Goal: Task Accomplishment & Management: Manage account settings

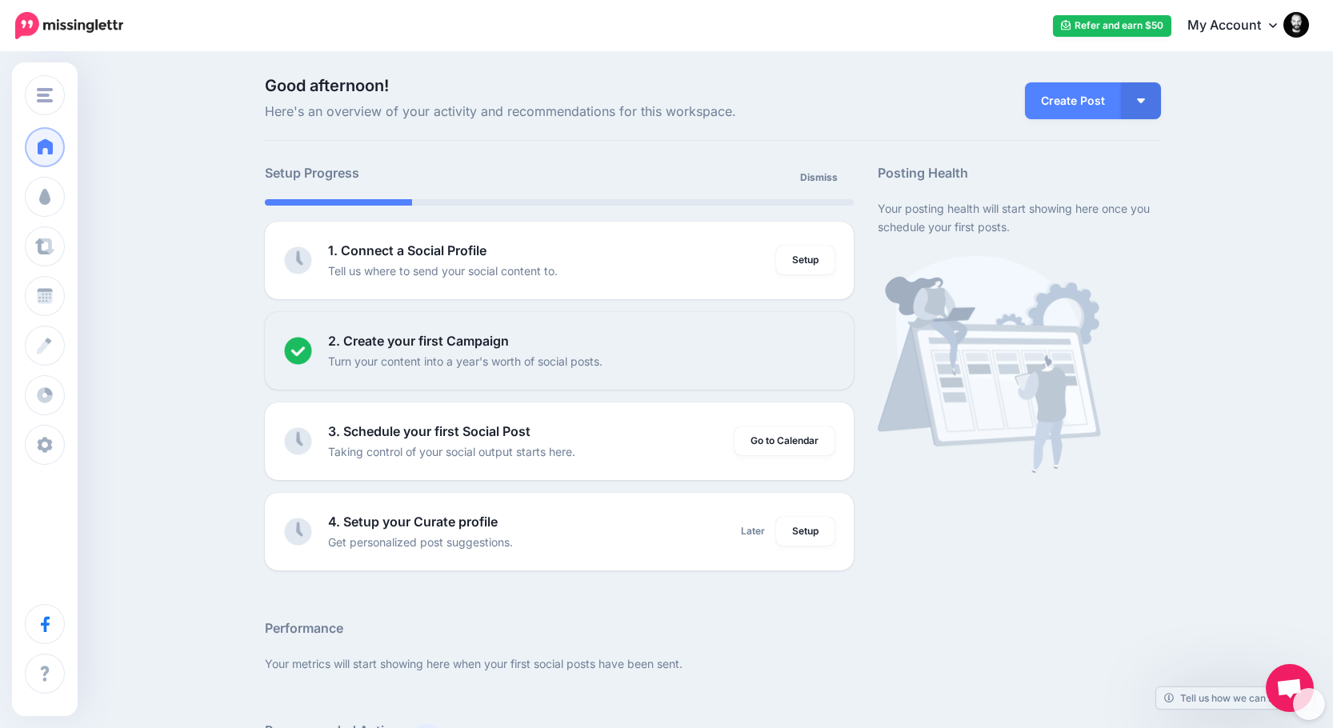
click at [1309, 27] on img at bounding box center [1297, 25] width 26 height 26
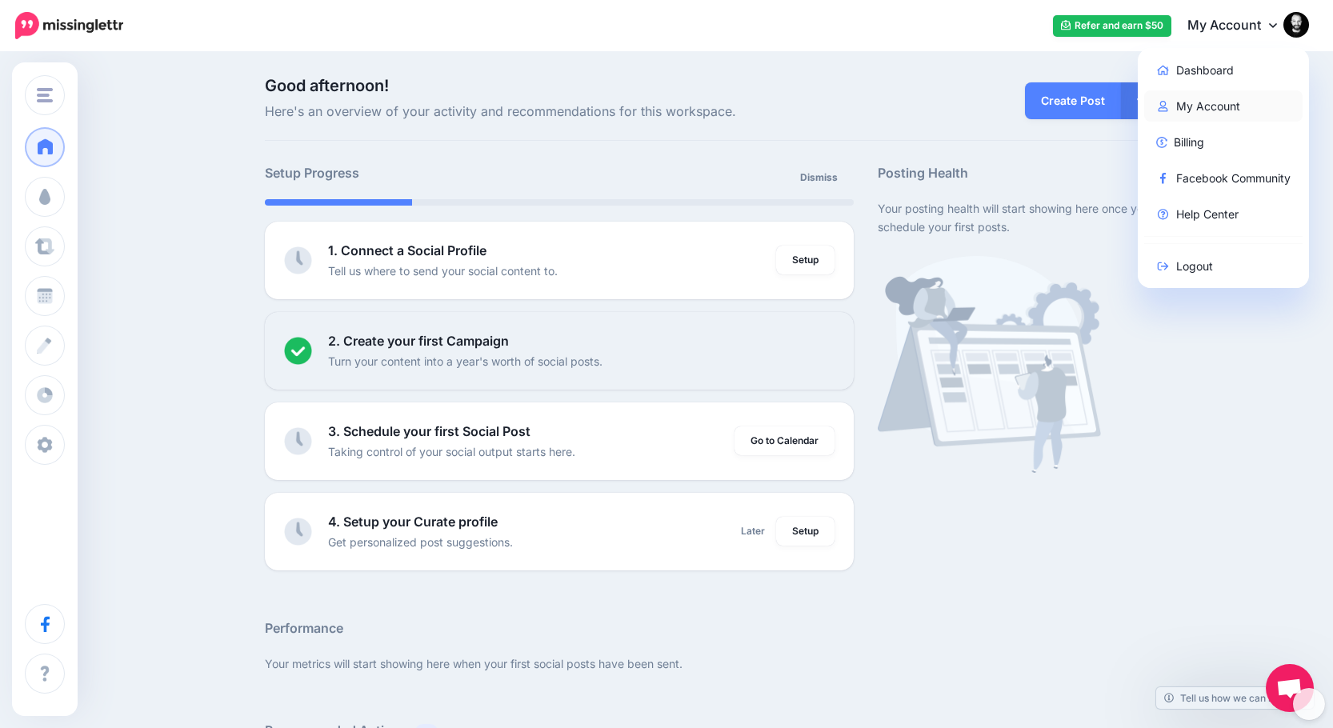
click at [1216, 98] on link "My Account" at bounding box center [1223, 105] width 159 height 31
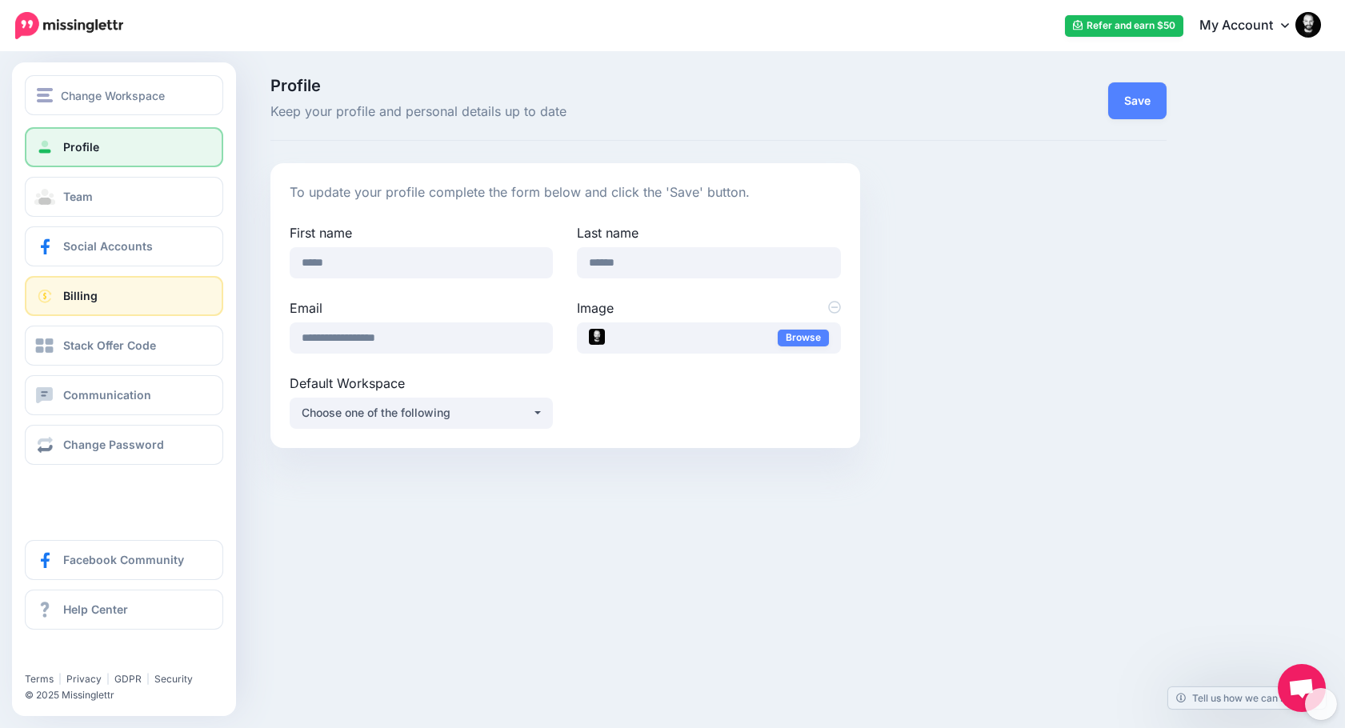
click at [119, 303] on link "Billing" at bounding box center [124, 296] width 198 height 40
